Goal: Task Accomplishment & Management: Use online tool/utility

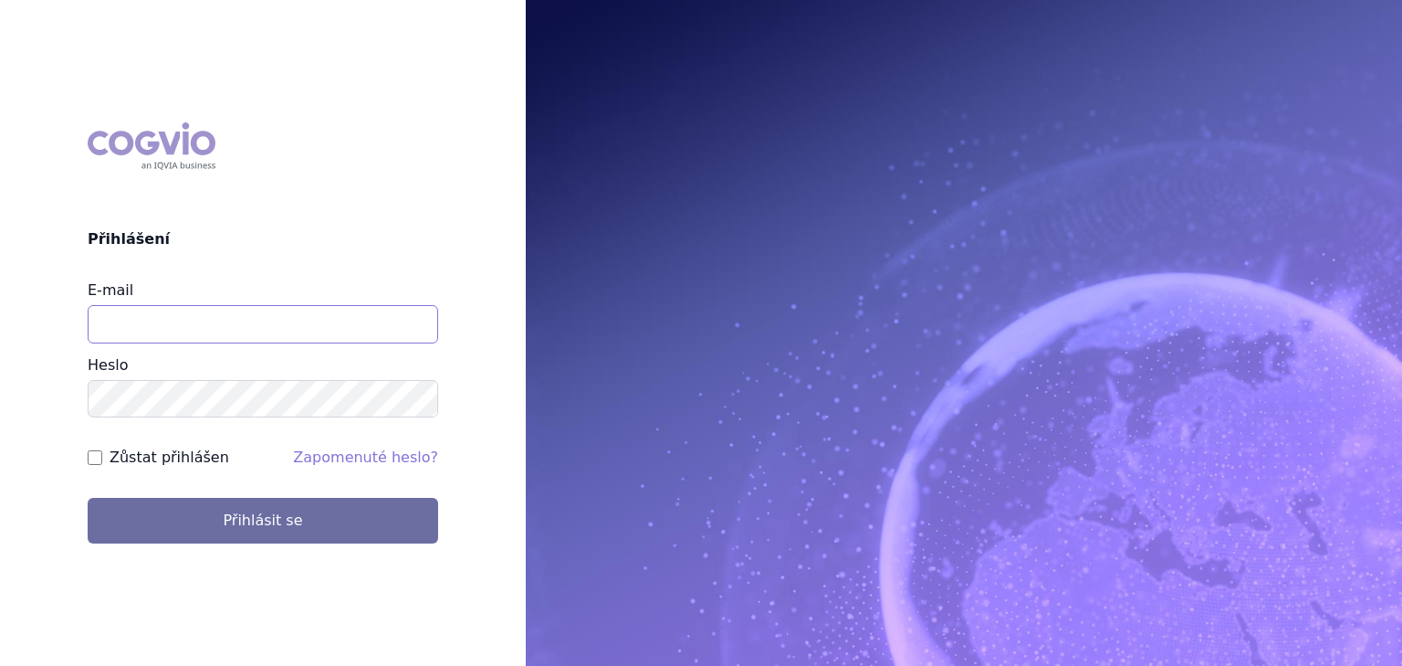
click at [309, 321] on input "E-mail" at bounding box center [263, 324] width 351 height 38
click at [88, 498] on button "Přihlásit se" at bounding box center [263, 521] width 351 height 46
type input "[PERSON_NAME][EMAIL_ADDRESS][PERSON_NAME][DOMAIN_NAME]"
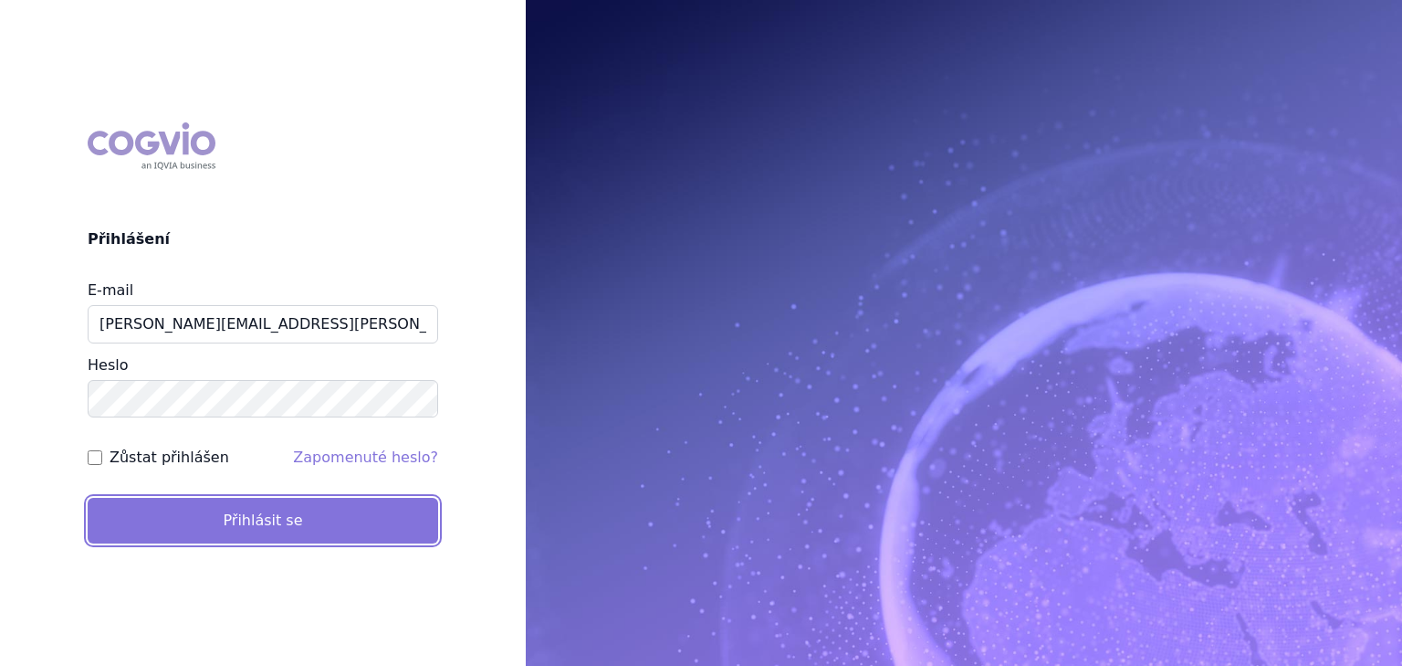
click at [310, 526] on button "Přihlásit se" at bounding box center [263, 521] width 351 height 46
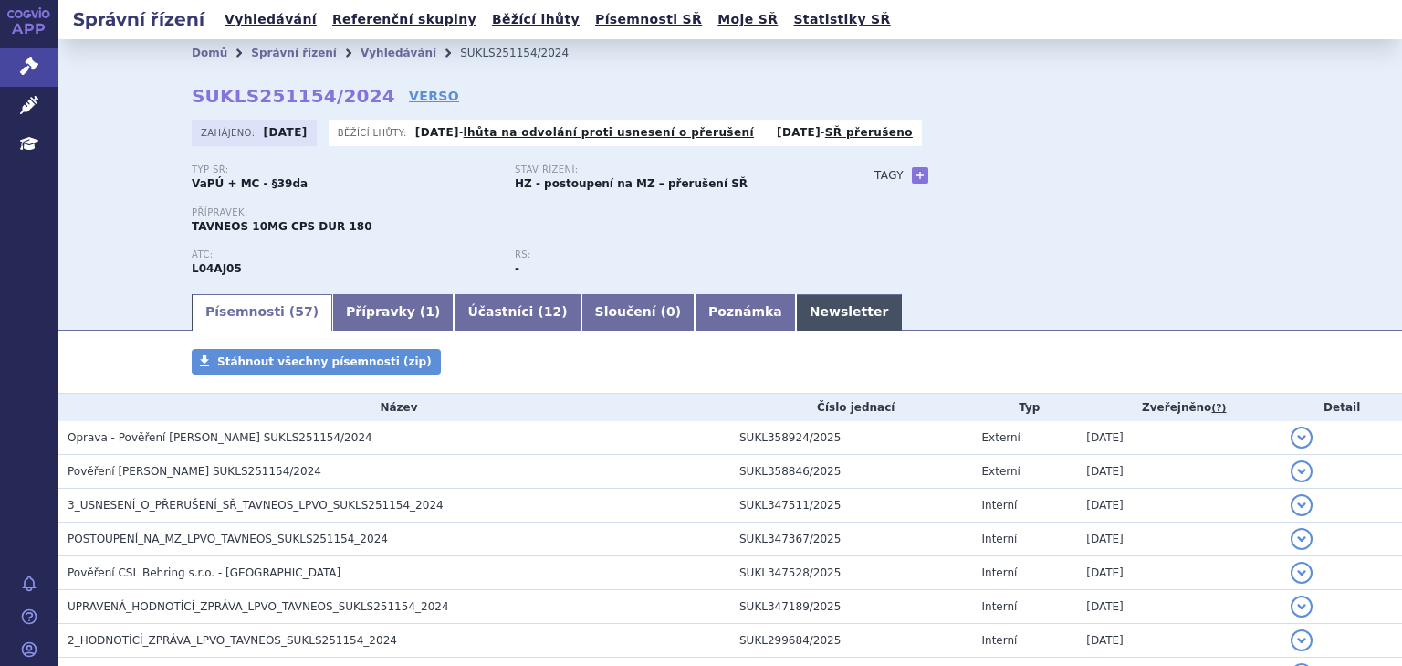
click at [796, 308] on link "Newsletter" at bounding box center [849, 312] width 107 height 37
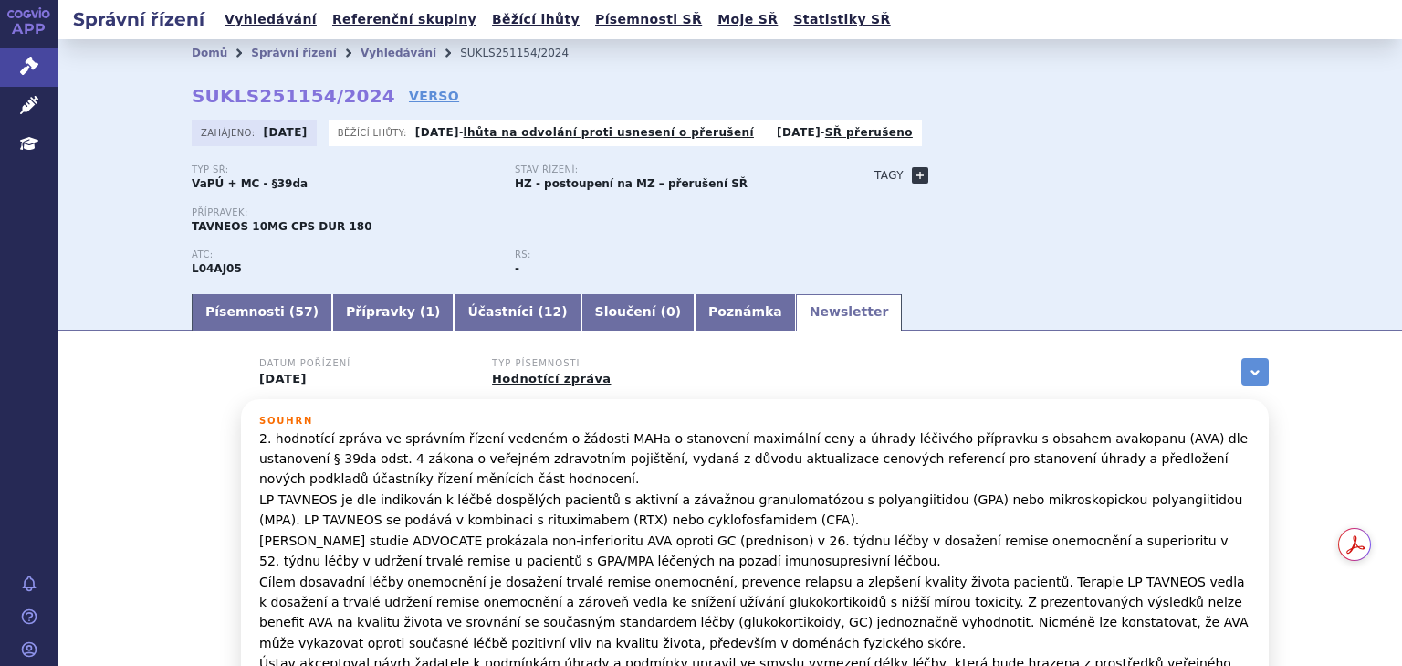
click at [913, 178] on link "+" at bounding box center [920, 175] width 16 height 16
click at [949, 181] on span at bounding box center [1002, 175] width 131 height 24
type input "GPA"
click at [964, 233] on ul "GPA" at bounding box center [993, 229] width 131 height 22
click at [986, 206] on input "GPA" at bounding box center [993, 203] width 124 height 24
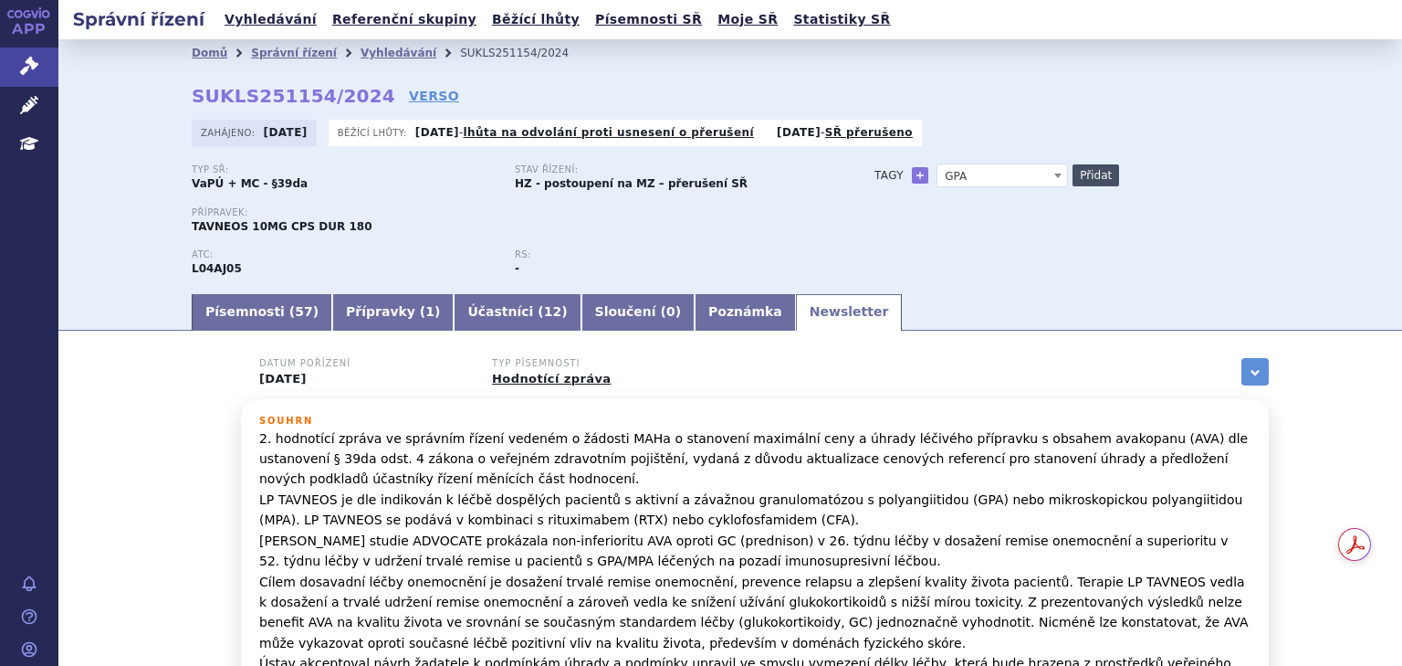
click at [1081, 177] on button "Přidat" at bounding box center [1096, 175] width 47 height 22
select select
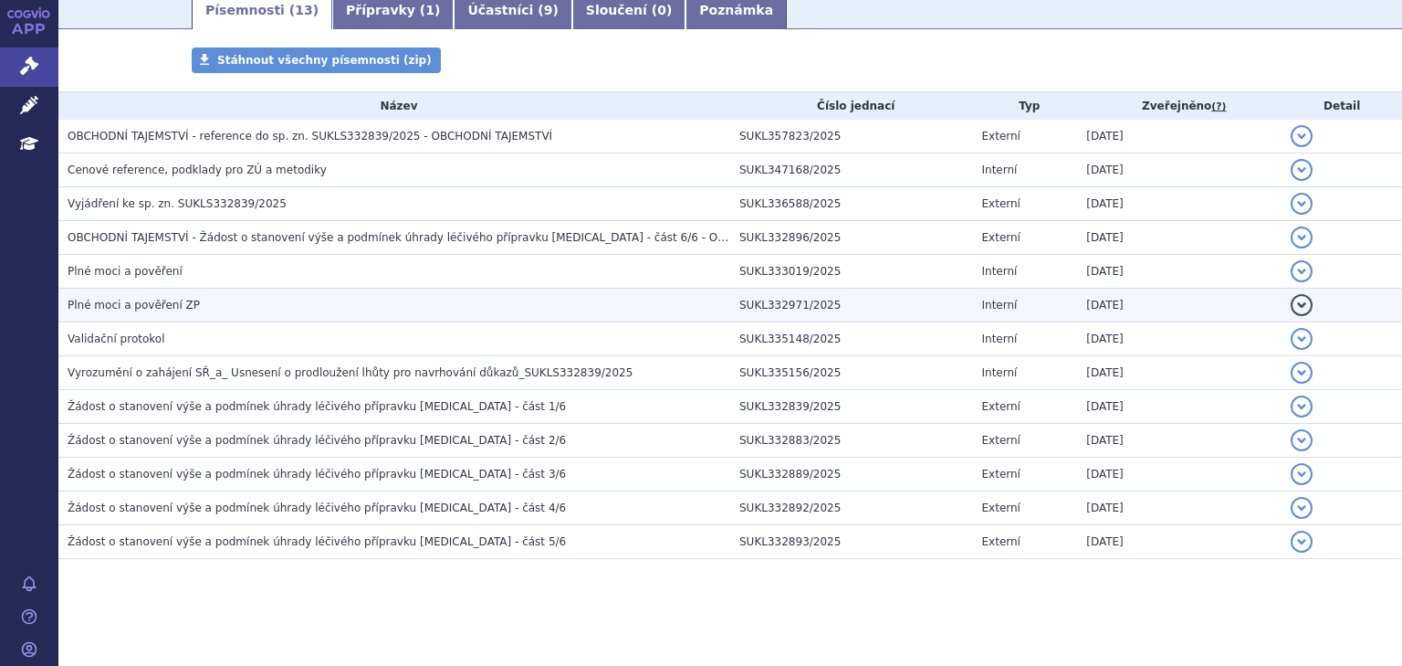
scroll to position [303, 0]
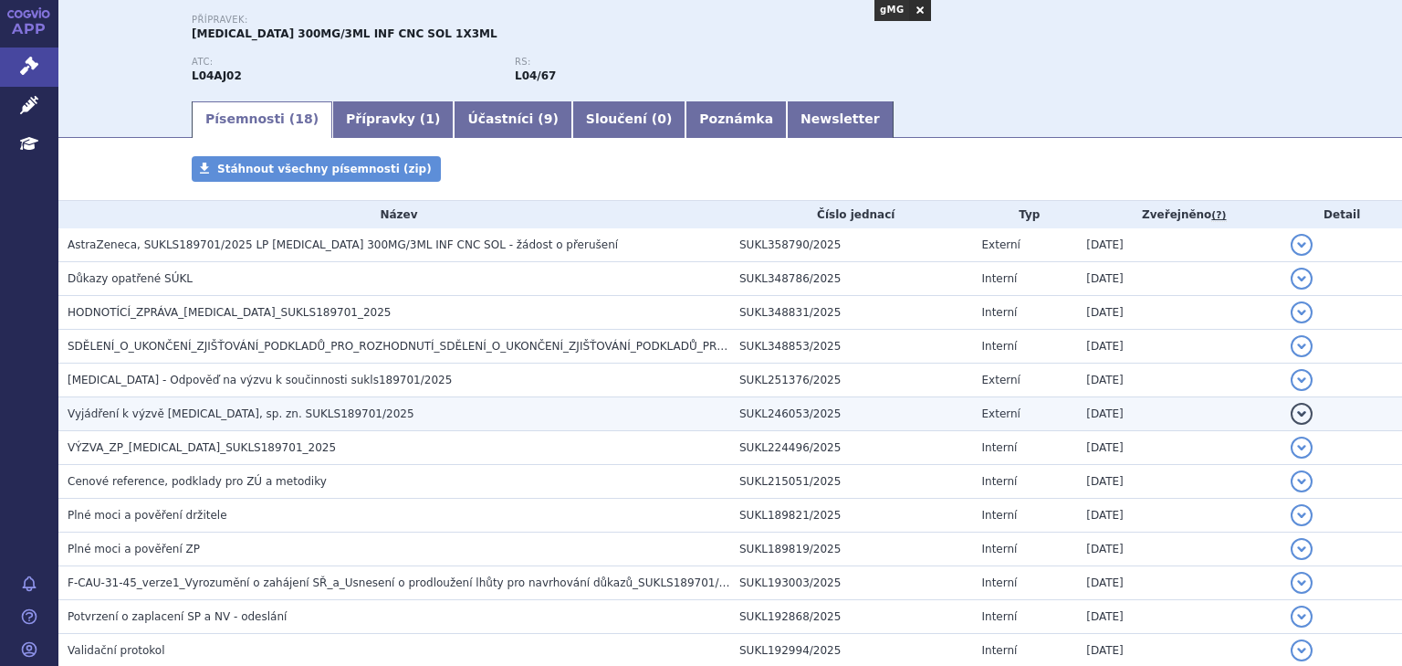
scroll to position [179, 0]
